Goal: Check status

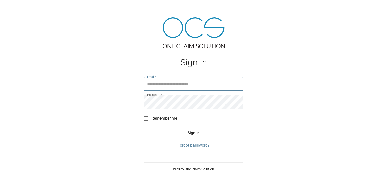
type input "**********"
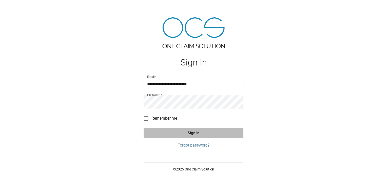
click at [203, 134] on button "Sign In" at bounding box center [194, 133] width 100 height 11
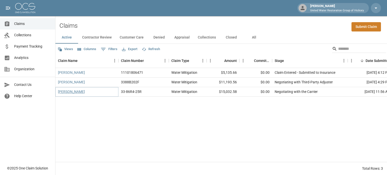
click at [76, 90] on link "[PERSON_NAME]" at bounding box center [71, 91] width 27 height 5
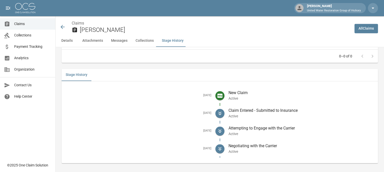
scroll to position [703, 0]
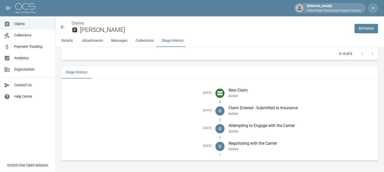
click at [63, 28] on icon at bounding box center [63, 27] width 6 height 6
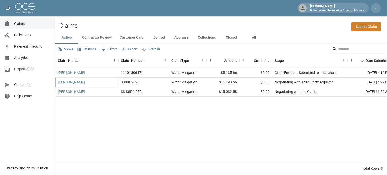
click at [63, 81] on link "[PERSON_NAME]" at bounding box center [71, 82] width 27 height 5
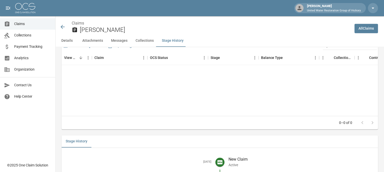
scroll to position [660, 0]
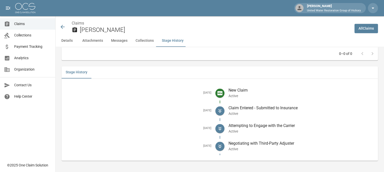
click at [61, 27] on icon at bounding box center [63, 27] width 4 height 4
